Goal: Task Accomplishment & Management: Complete application form

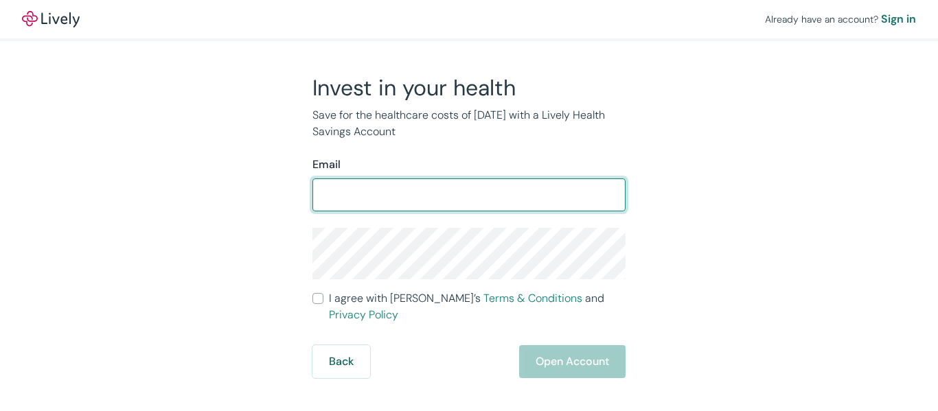
click at [426, 190] on input "Email" at bounding box center [468, 194] width 313 height 27
type input "[EMAIL_ADDRESS][DOMAIN_NAME]"
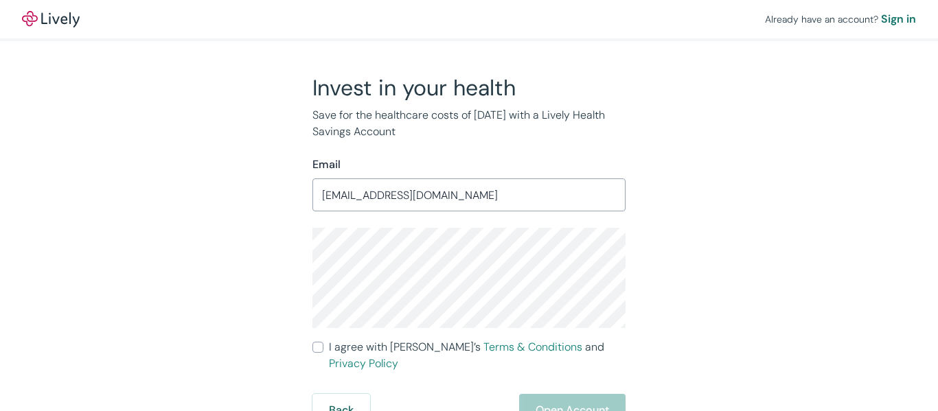
click at [323, 349] on label "I agree with Lively’s Terms & Conditions and Privacy Policy" at bounding box center [468, 355] width 313 height 33
click at [323, 349] on input "I agree with Lively’s Terms & Conditions and Privacy Policy" at bounding box center [317, 347] width 11 height 11
checkbox input "true"
click at [567, 394] on button "Open Account" at bounding box center [572, 410] width 106 height 33
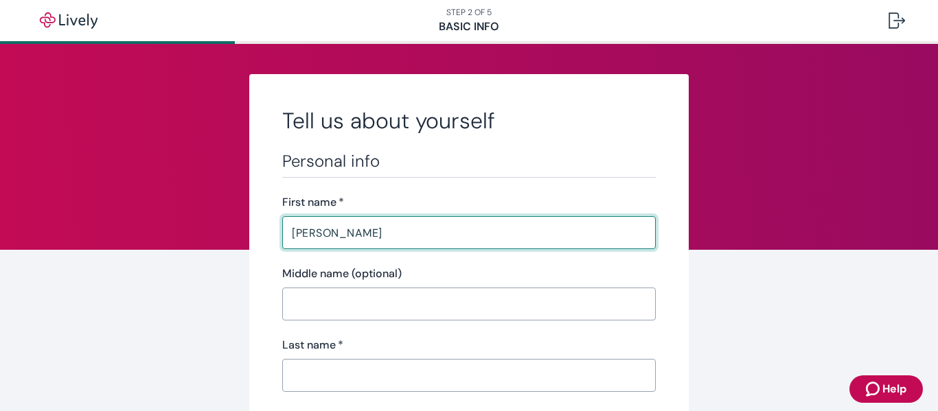
scroll to position [137, 0]
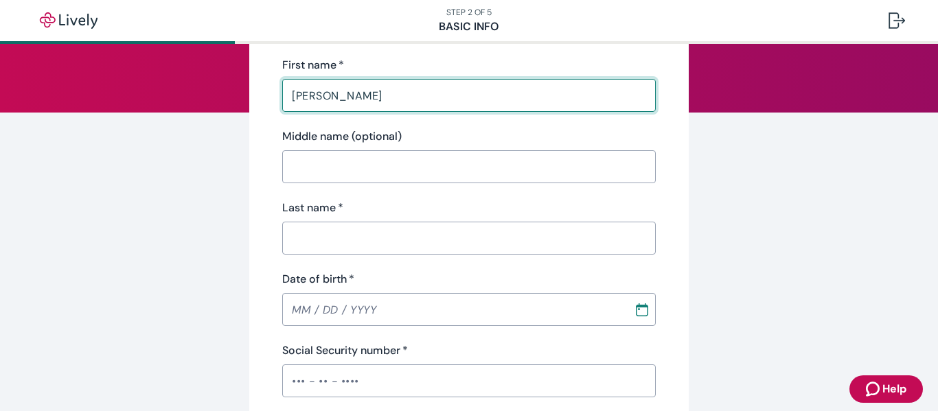
click at [344, 95] on input "[PERSON_NAME]" at bounding box center [468, 95] width 373 height 27
type input "[PERSON_NAME]"
click at [356, 163] on input "Middle name (optional)" at bounding box center [468, 166] width 373 height 27
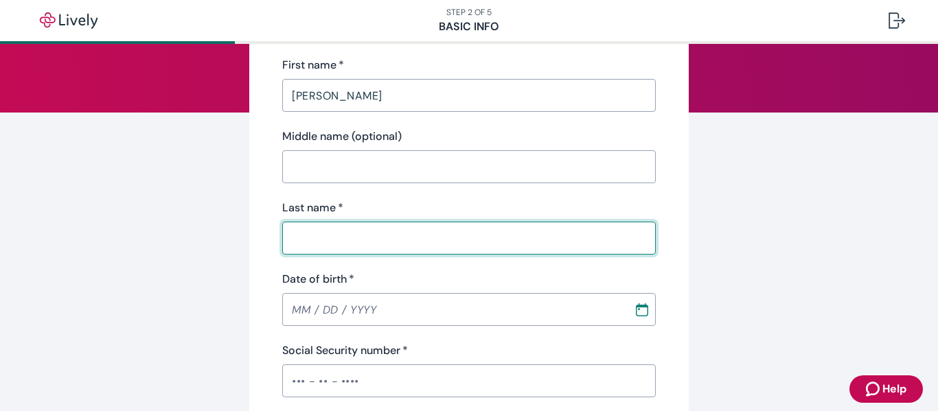
click at [343, 251] on input "Last name   *" at bounding box center [468, 237] width 373 height 27
paste input "[PERSON_NAME]"
type input "[PERSON_NAME]"
click at [336, 167] on input "Middle name (optional)" at bounding box center [468, 166] width 373 height 27
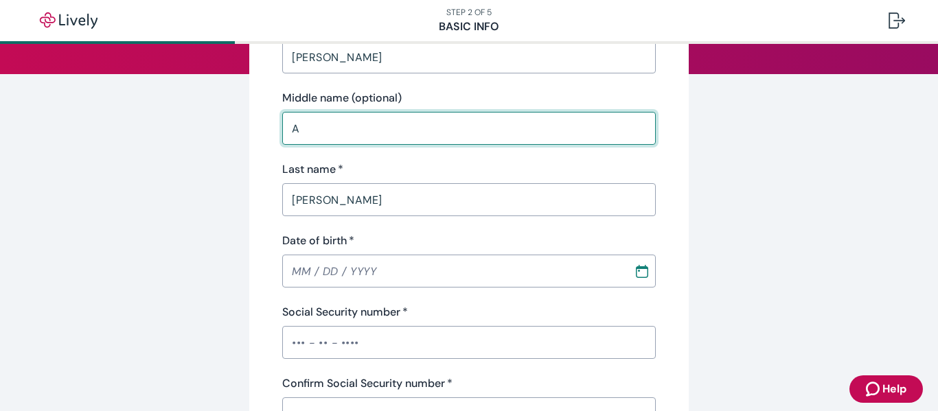
scroll to position [206, 0]
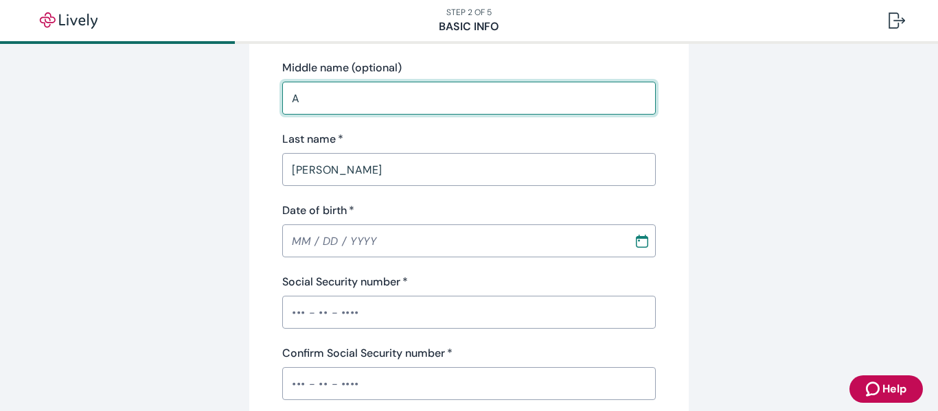
type input "A"
click at [301, 240] on input "MM / DD / YYYY" at bounding box center [453, 240] width 342 height 27
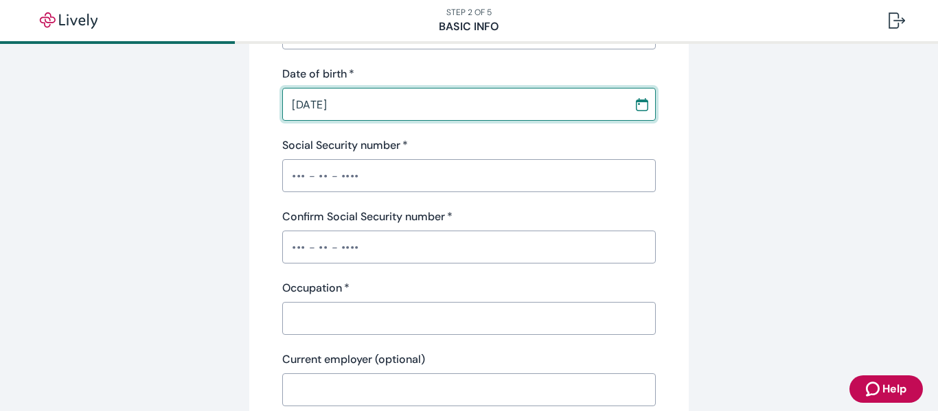
scroll to position [343, 0]
type input "[DATE]"
click at [345, 163] on input "Social Security number   *" at bounding box center [468, 174] width 373 height 27
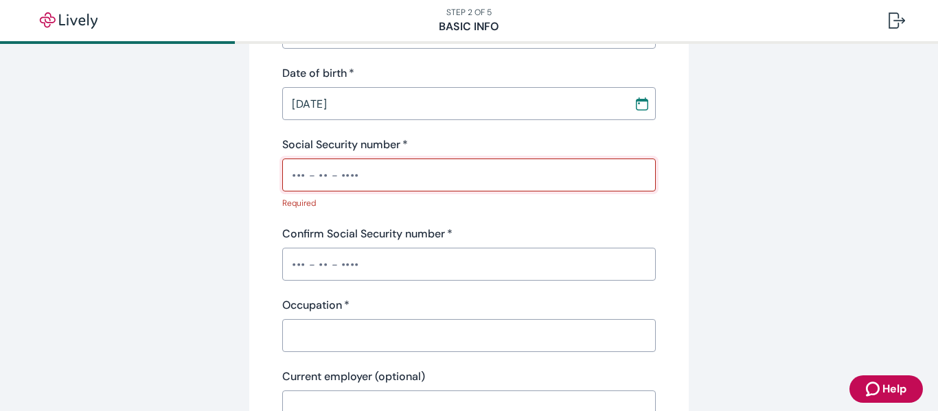
paste input "•••-••-2498"
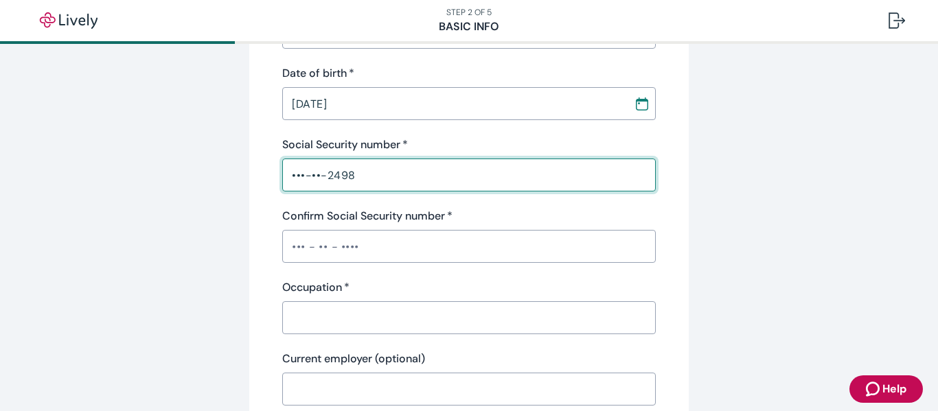
type input "•••-••-2498"
click at [403, 248] on input "Confirm Social Security number   *" at bounding box center [468, 246] width 373 height 27
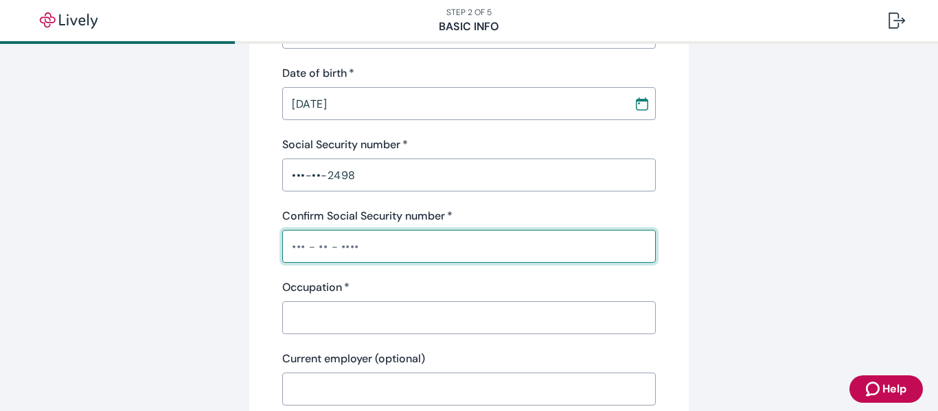
paste input "•••-••-2498"
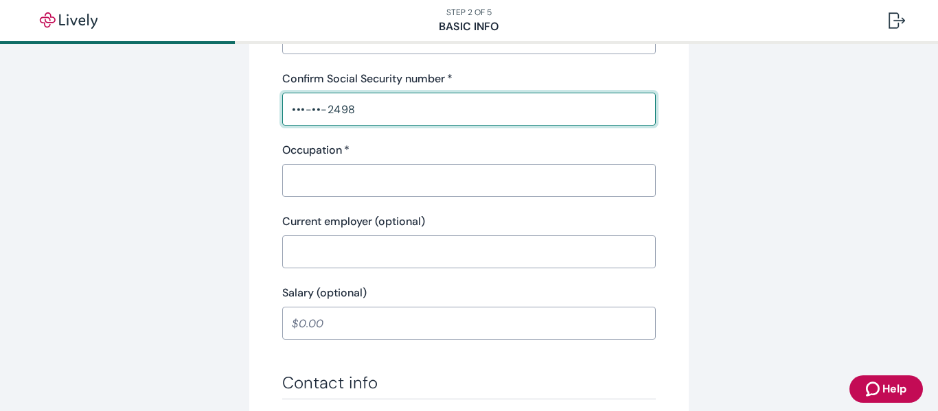
type input "•••-••-2498"
click at [370, 175] on input "Occupation   *" at bounding box center [468, 180] width 373 height 27
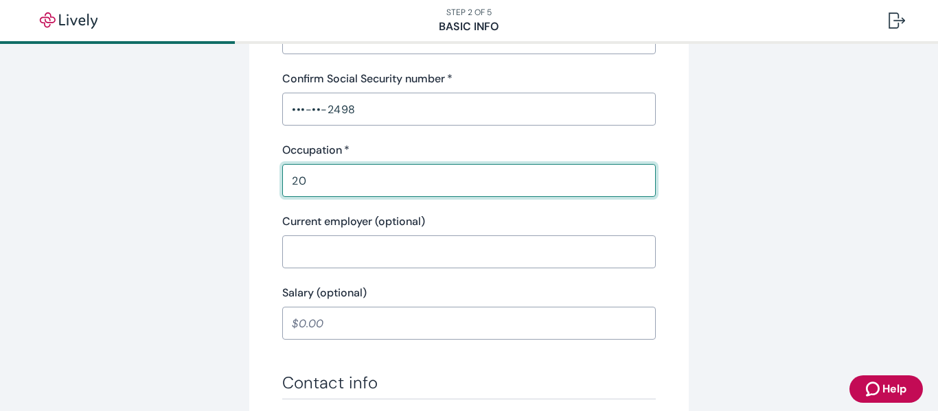
type input "20"
click at [347, 260] on input "Current employer (optional)" at bounding box center [468, 251] width 373 height 27
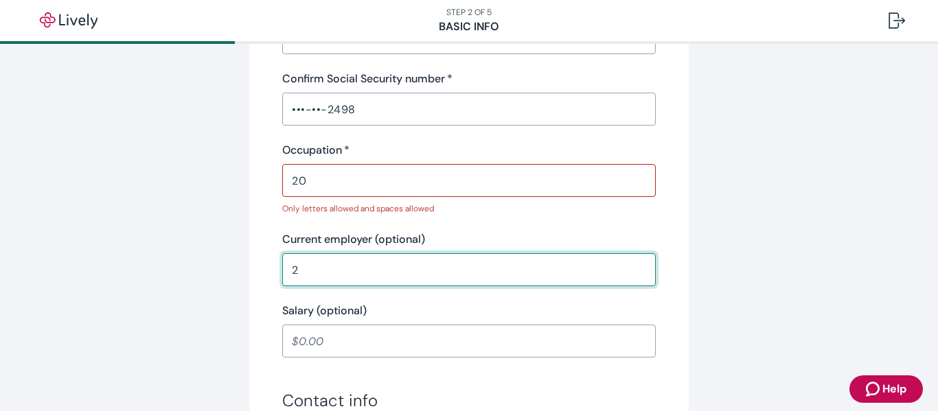
type input "2"
click at [347, 181] on input "20" at bounding box center [468, 180] width 373 height 27
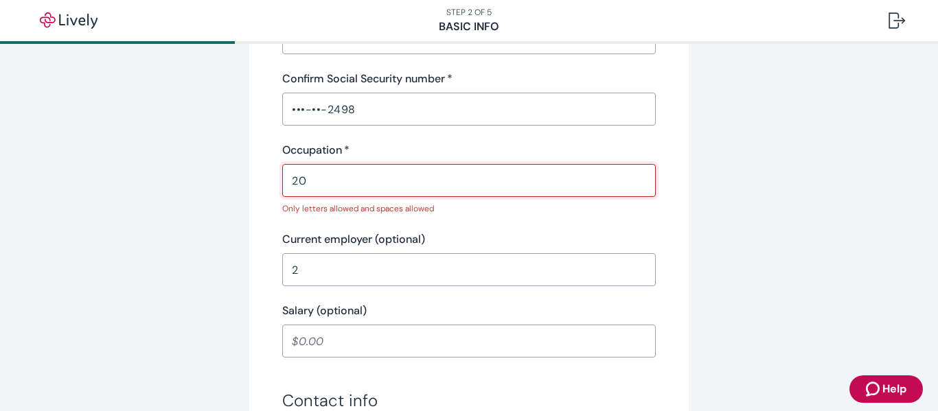
type input "2"
click at [363, 275] on input "2" at bounding box center [468, 269] width 373 height 27
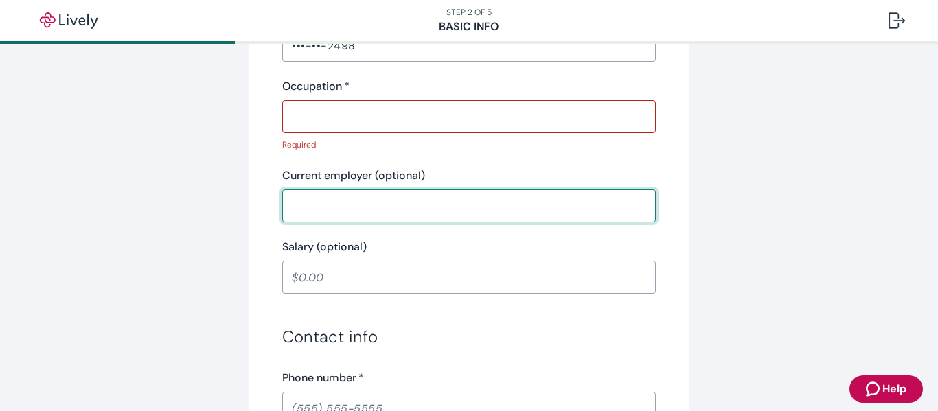
scroll to position [618, 0]
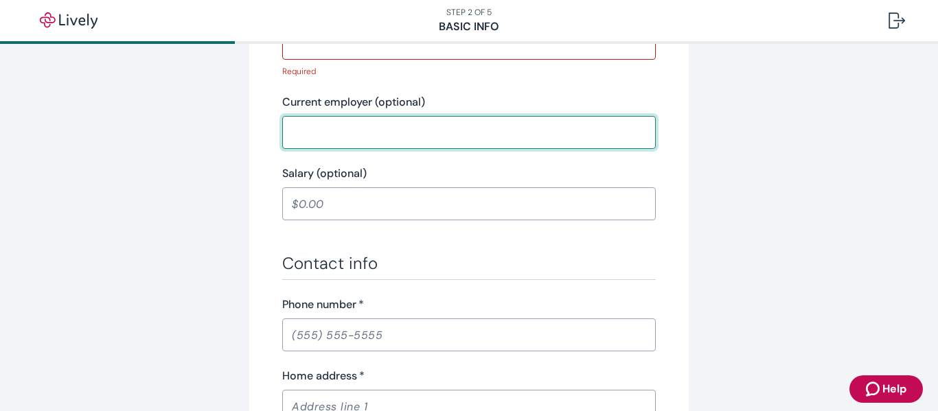
click at [346, 183] on div "Salary (optional) ​" at bounding box center [468, 192] width 373 height 55
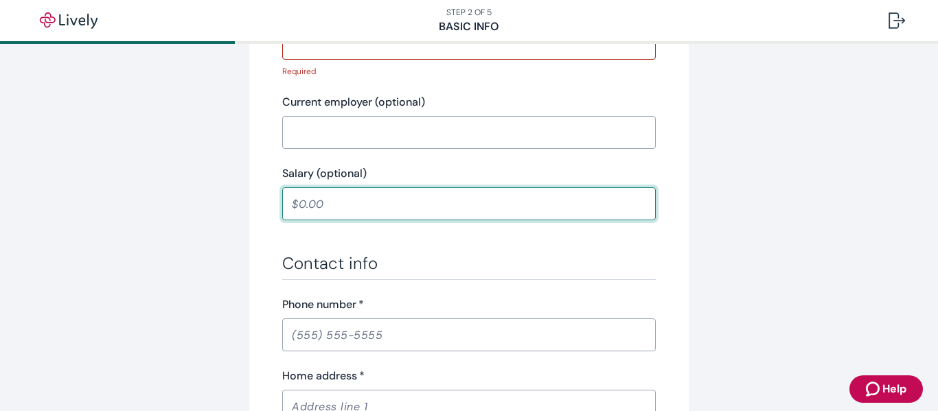
click at [347, 211] on input "Salary (optional)" at bounding box center [468, 203] width 373 height 27
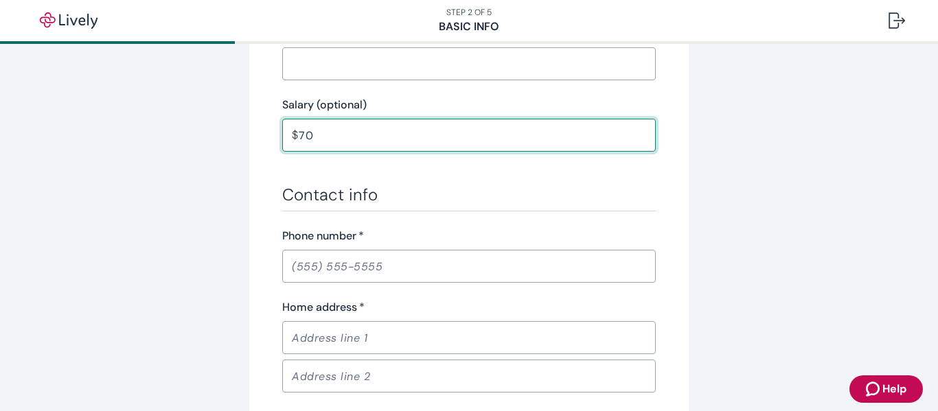
click at [357, 273] on input "Phone number   *" at bounding box center [468, 266] width 373 height 27
type input "70.00"
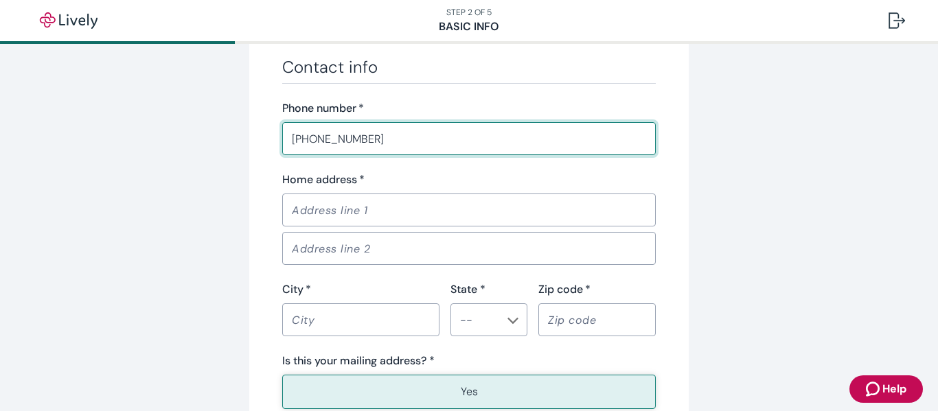
scroll to position [824, 0]
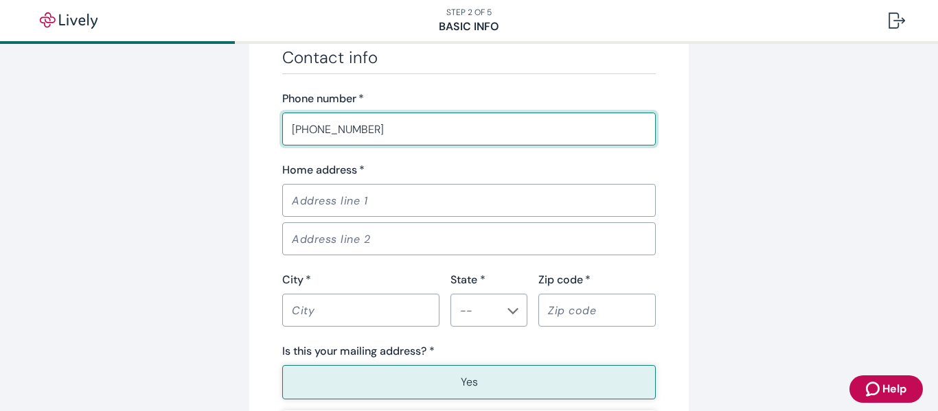
type input "[PHONE_NUMBER]"
click at [371, 197] on input "Home address   *" at bounding box center [468, 200] width 373 height 27
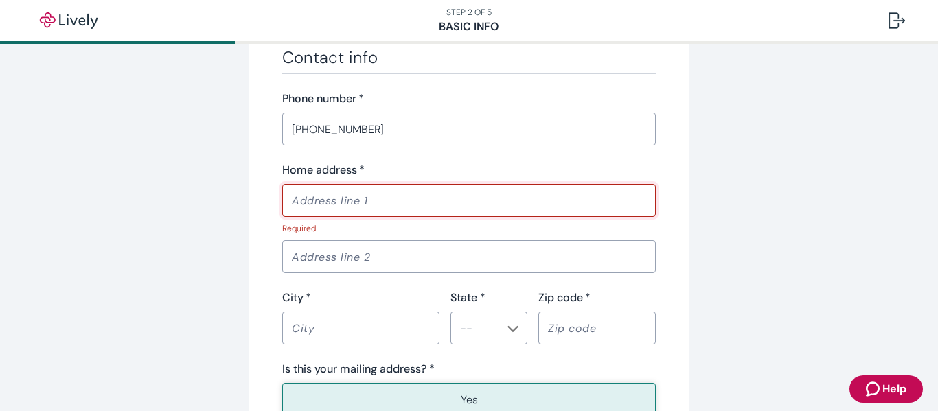
paste input "[STREET_ADDRESS][PERSON_NAME]"
type input "[STREET_ADDRESS][PERSON_NAME]"
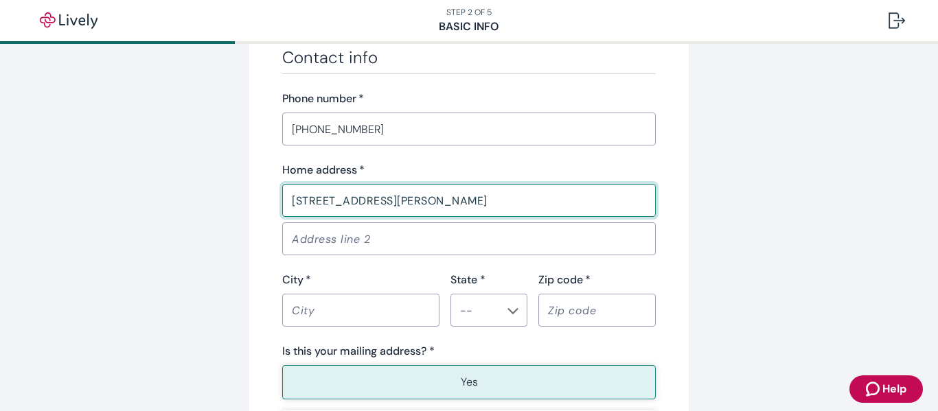
click at [345, 316] on input "City   *" at bounding box center [360, 310] width 157 height 27
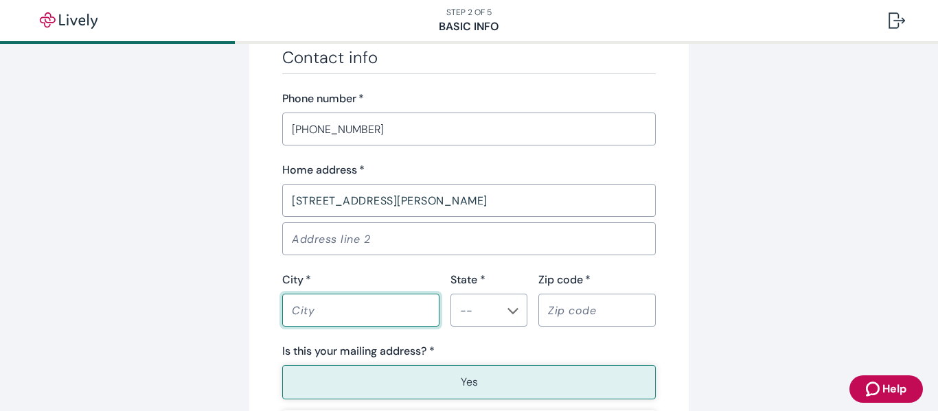
paste input "Wasilla"
type input "Wasilla"
click at [599, 319] on input "Zip code   *" at bounding box center [596, 310] width 117 height 27
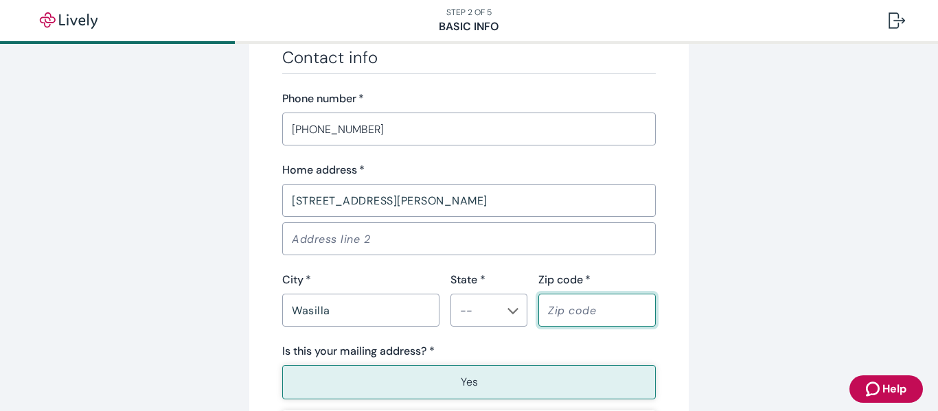
paste input "99654"
type input "99654"
click at [489, 311] on input "State *" at bounding box center [477, 310] width 46 height 19
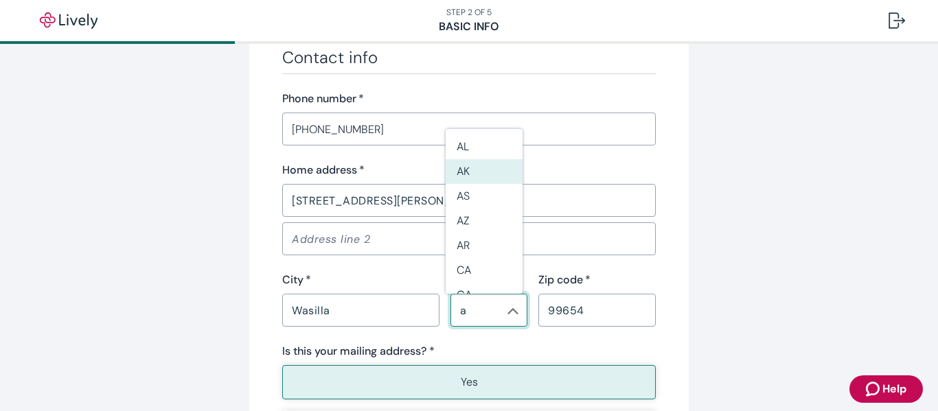
click at [479, 167] on li "AK" at bounding box center [484, 171] width 77 height 25
type input "AK"
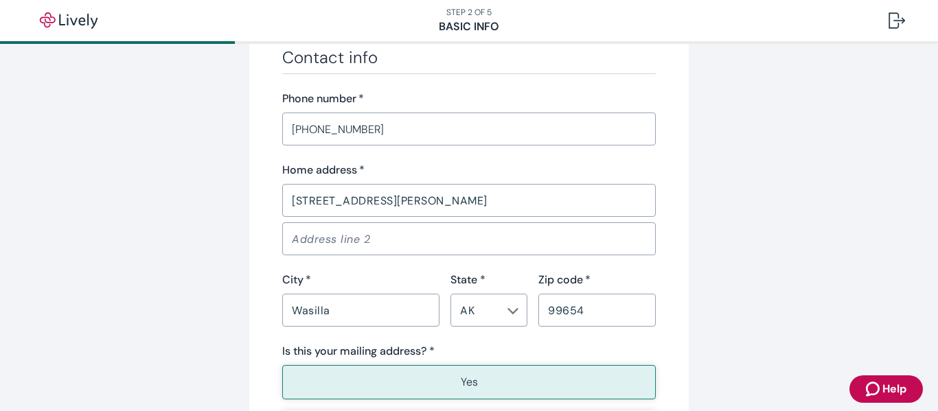
click at [511, 380] on button "Yes" at bounding box center [468, 382] width 373 height 34
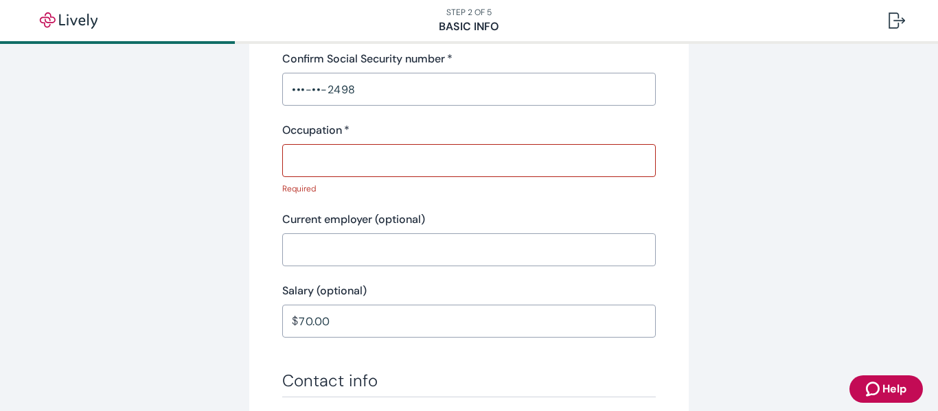
scroll to position [481, 0]
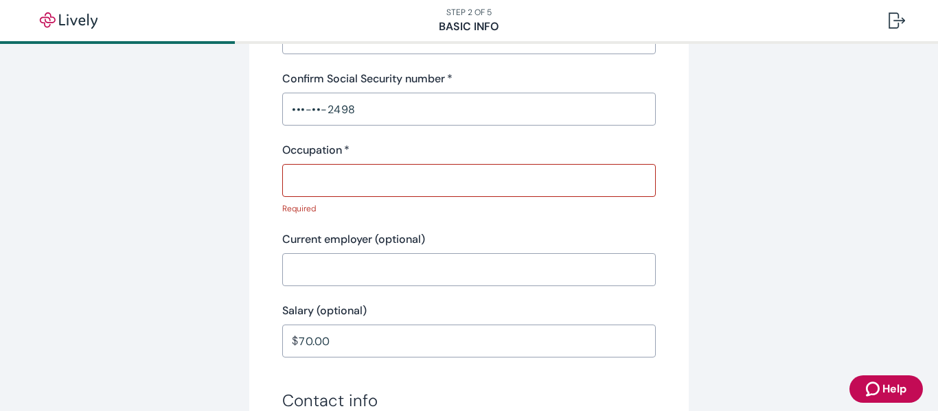
click at [316, 148] on label "Occupation   *" at bounding box center [315, 150] width 67 height 16
click at [316, 167] on input "Occupation   *" at bounding box center [468, 180] width 373 height 27
click at [316, 148] on label "Occupation   *" at bounding box center [315, 150] width 67 height 16
click at [316, 167] on input "Occupation   *" at bounding box center [468, 180] width 373 height 27
copy label "Occupation"
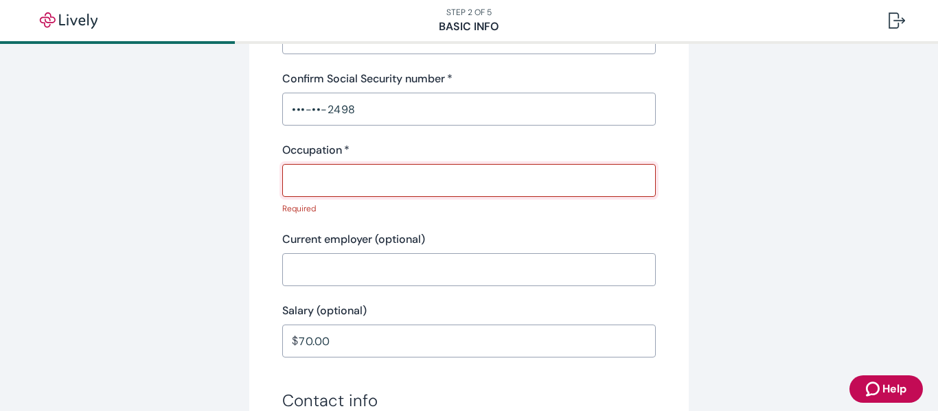
click at [336, 179] on input "Occupation   *" at bounding box center [468, 180] width 373 height 27
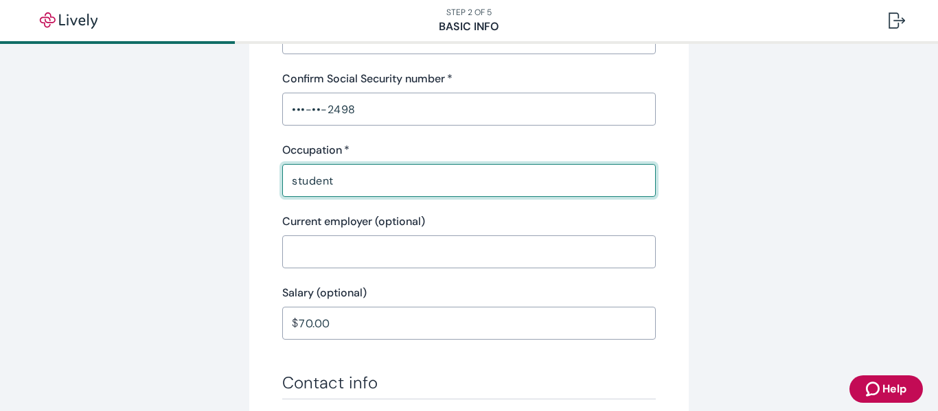
type input "student"
click at [341, 254] on input "Current employer (optional)" at bounding box center [468, 251] width 373 height 27
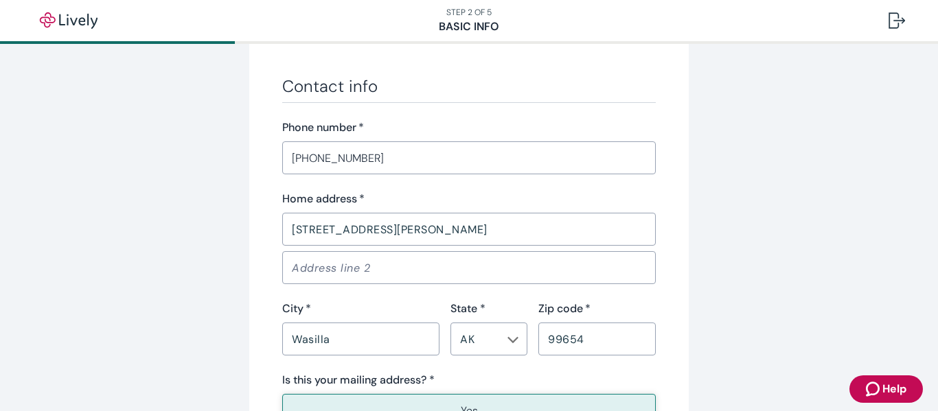
scroll to position [1010, 0]
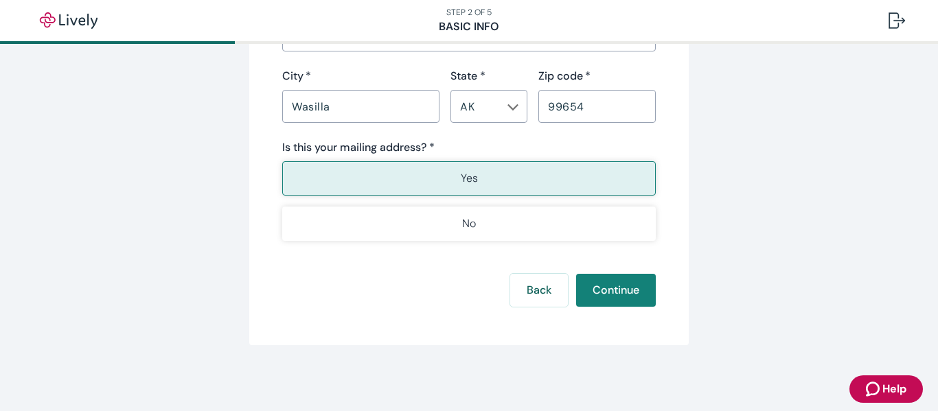
type input "manegere"
click at [620, 294] on button "Continue" at bounding box center [616, 290] width 80 height 33
